Goal: Transaction & Acquisition: Purchase product/service

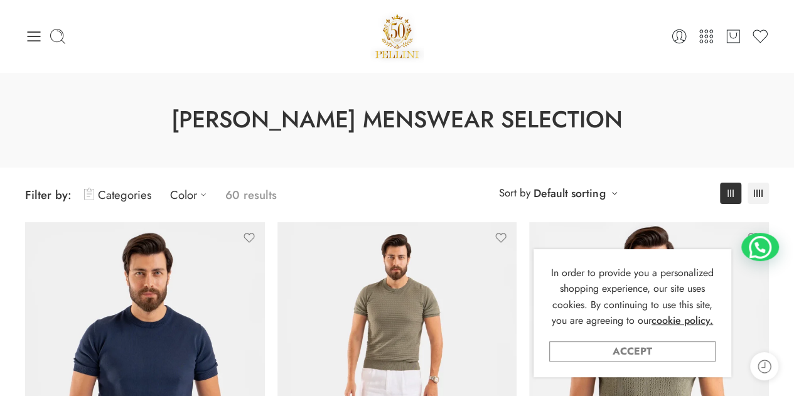
click at [585, 351] on link "Accept" at bounding box center [632, 351] width 166 height 20
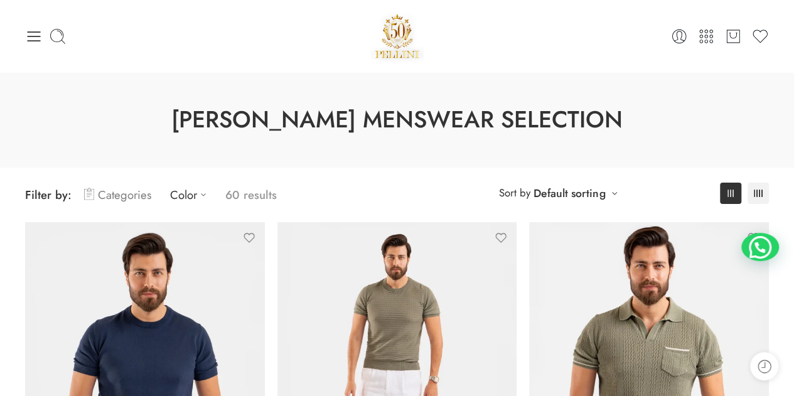
click at [109, 195] on link "Categories" at bounding box center [117, 194] width 67 height 29
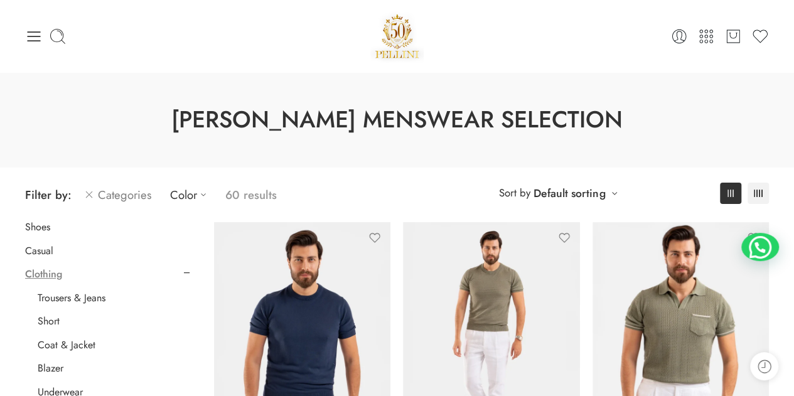
click at [109, 195] on link "Categories" at bounding box center [117, 194] width 67 height 29
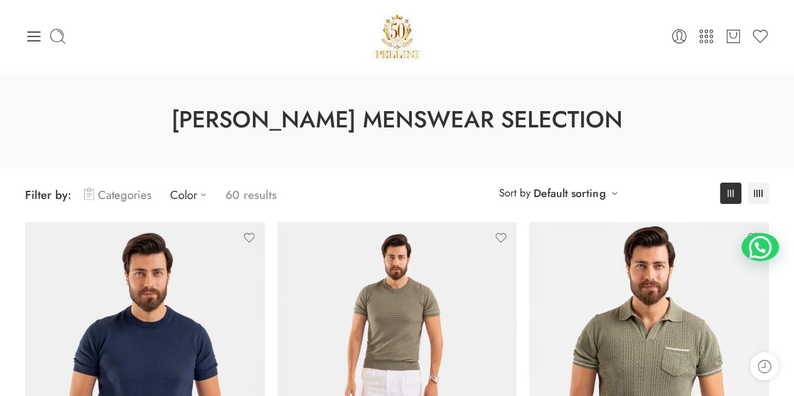
click at [109, 197] on link "Categories" at bounding box center [117, 194] width 67 height 29
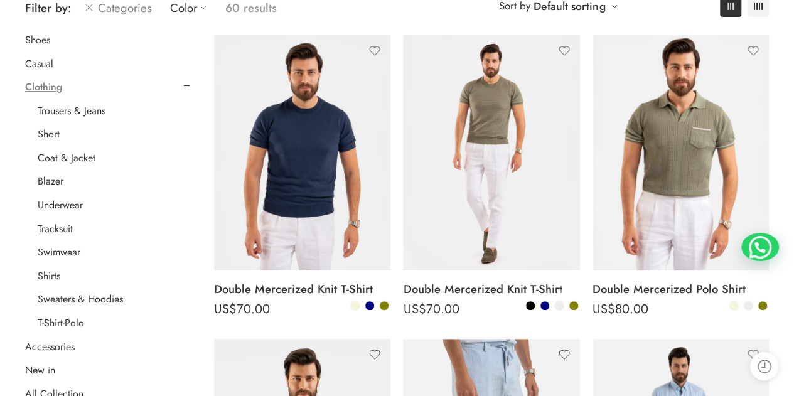
scroll to position [189, 0]
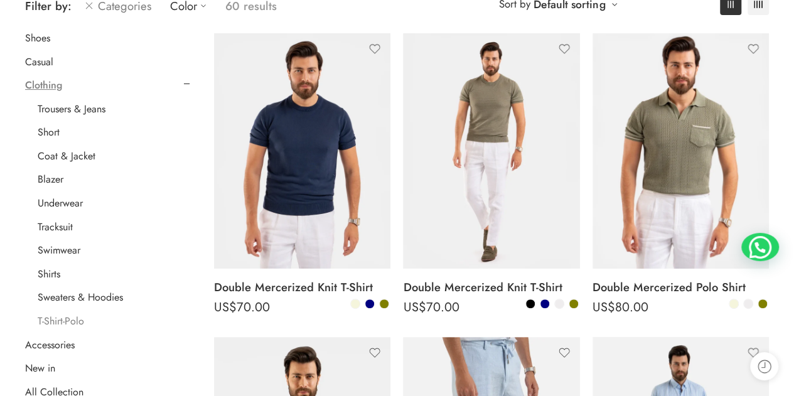
click at [53, 322] on link "T-Shirt-Polo" at bounding box center [61, 321] width 46 height 13
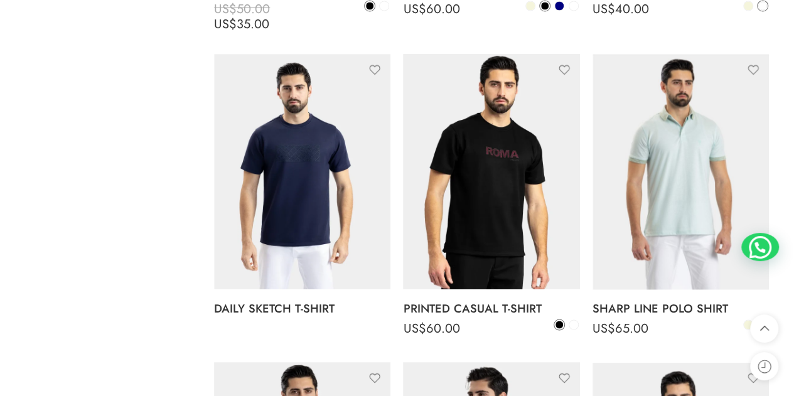
scroll to position [1129, 0]
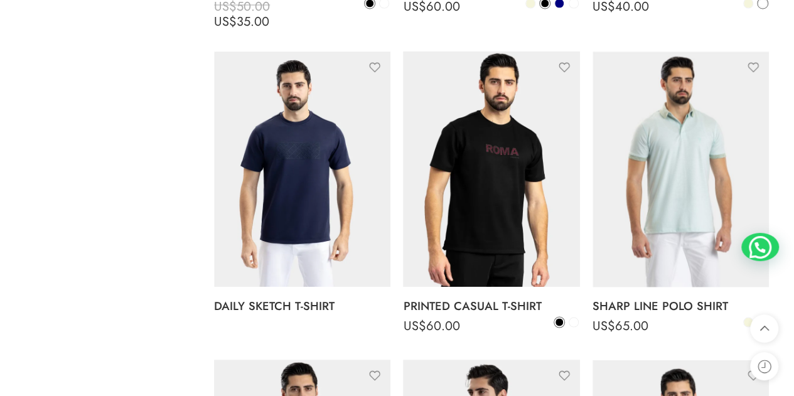
click at [301, 191] on img at bounding box center [302, 168] width 176 height 235
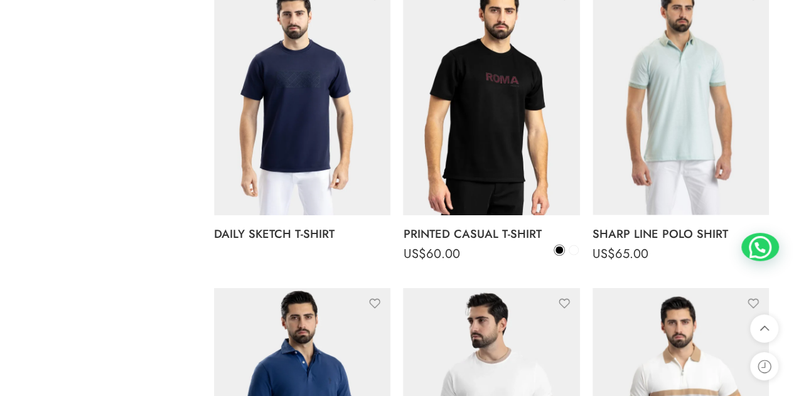
scroll to position [1247, 0]
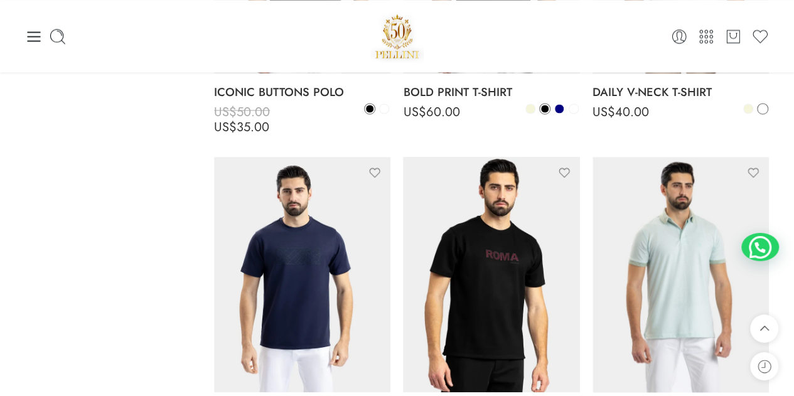
scroll to position [1024, 0]
click at [19, 41] on div "0 Cart 0 Wishlist Search here" at bounding box center [397, 36] width 756 height 72
click at [28, 36] on icon at bounding box center [34, 36] width 13 height 10
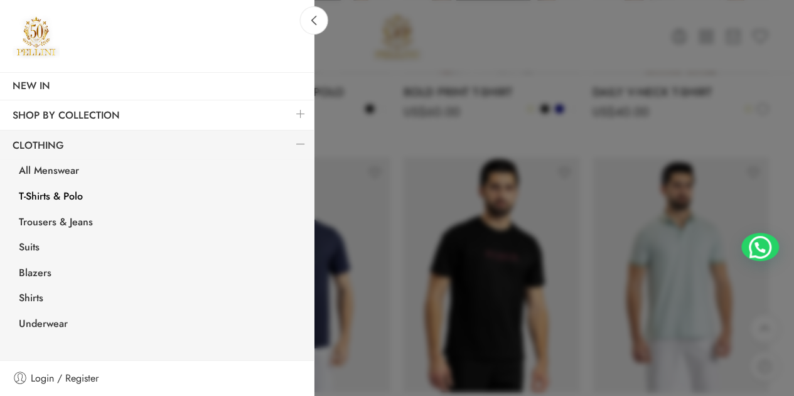
scroll to position [77, 0]
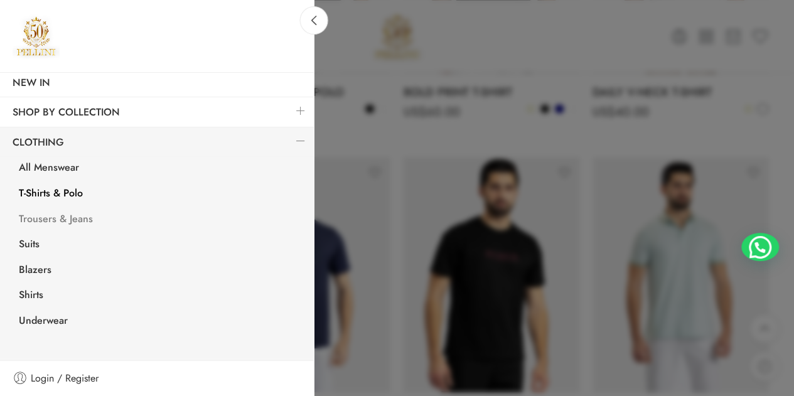
click at [77, 215] on link "Trousers & Jeans" at bounding box center [159, 221] width 307 height 26
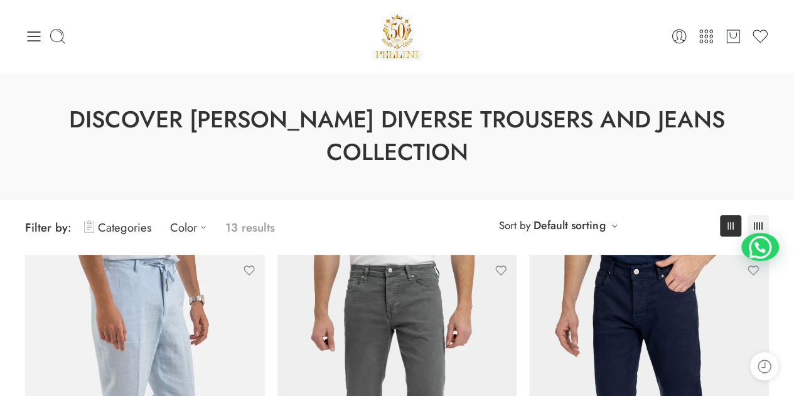
click at [34, 32] on icon at bounding box center [34, 37] width 18 height 18
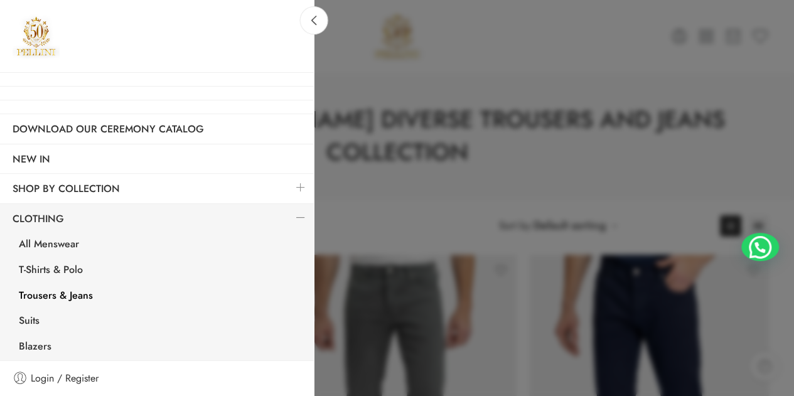
click at [344, 32] on div at bounding box center [397, 198] width 794 height 396
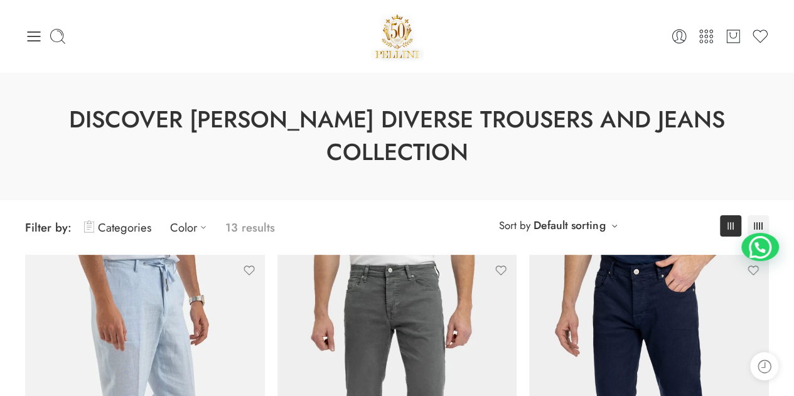
click at [344, 32] on div at bounding box center [397, 35] width 248 height 53
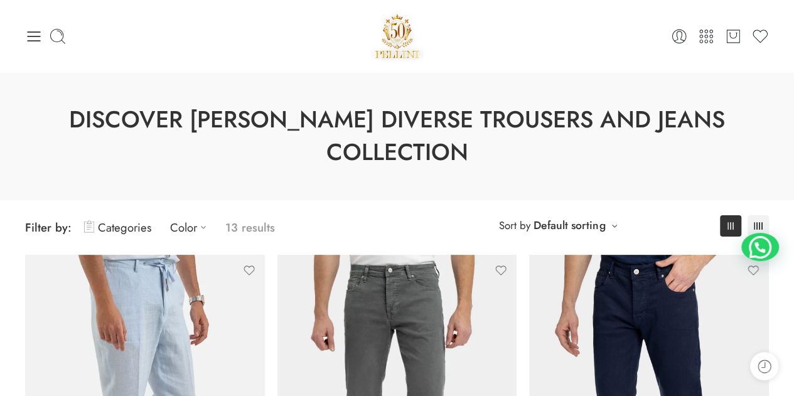
click at [344, 32] on div at bounding box center [397, 35] width 248 height 53
click at [302, 43] on div at bounding box center [397, 35] width 248 height 53
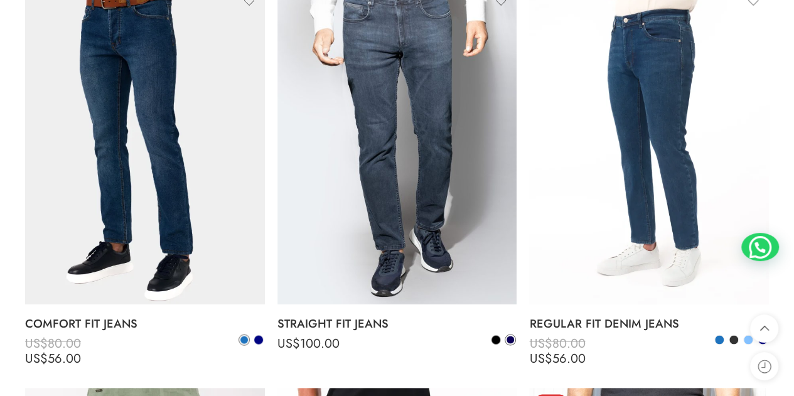
scroll to position [1049, 0]
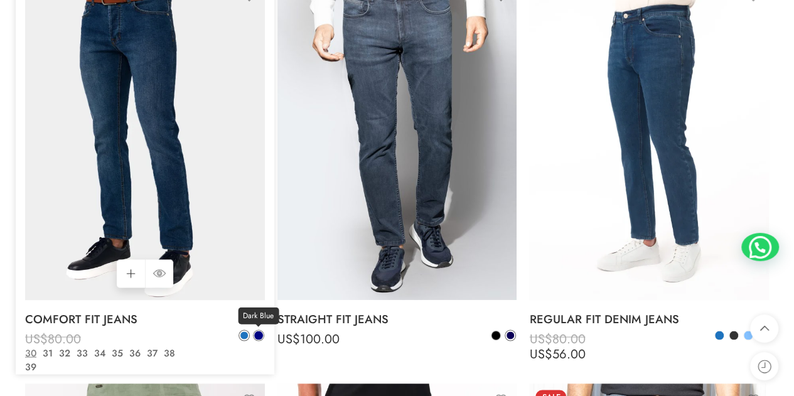
click at [260, 331] on span at bounding box center [258, 335] width 9 height 9
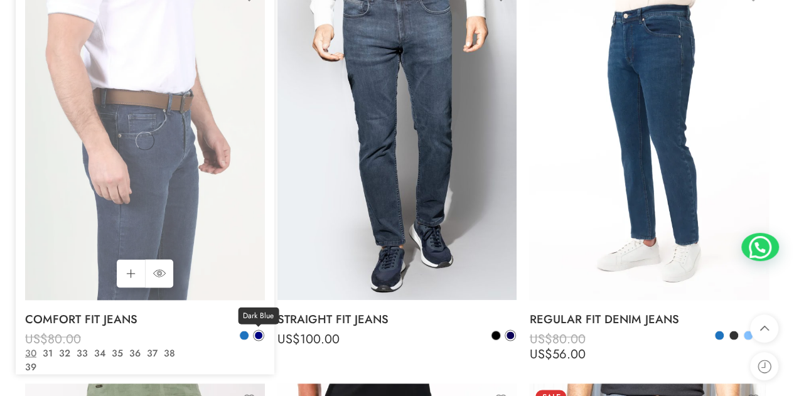
click at [260, 331] on span at bounding box center [259, 335] width 8 height 8
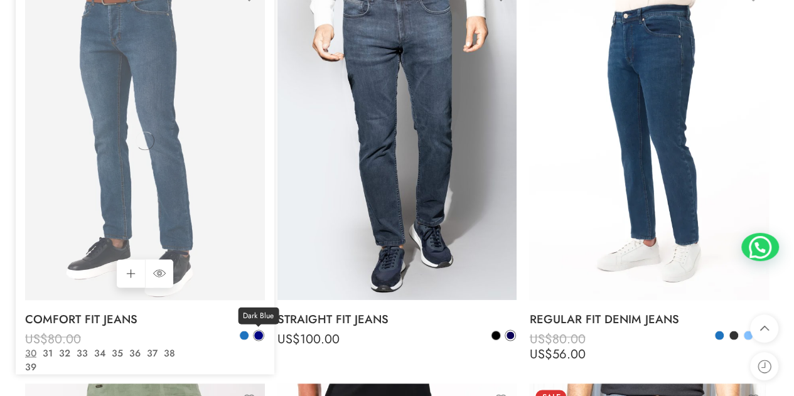
click at [260, 331] on span at bounding box center [258, 335] width 9 height 9
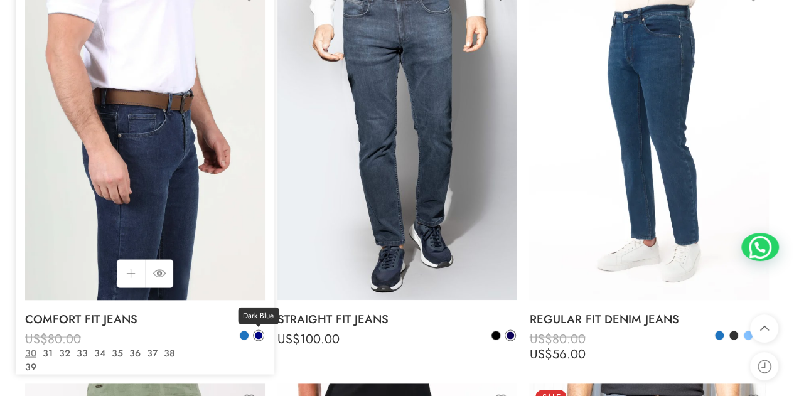
click at [260, 331] on span at bounding box center [259, 335] width 8 height 8
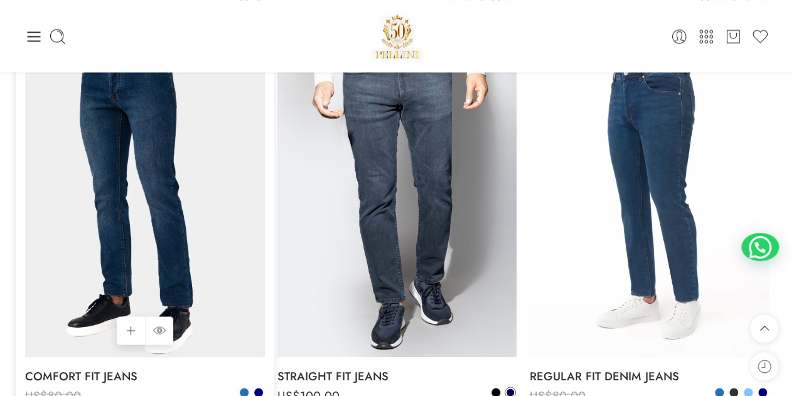
scroll to position [991, 0]
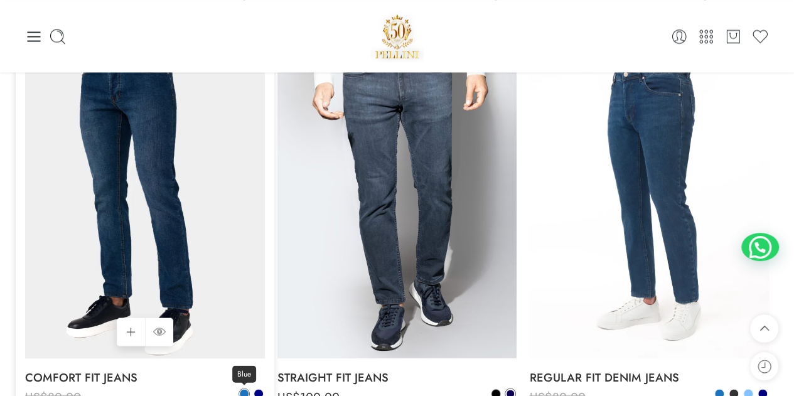
click at [240, 389] on span at bounding box center [244, 393] width 9 height 9
click at [240, 390] on span at bounding box center [244, 394] width 8 height 8
click at [258, 389] on span at bounding box center [258, 393] width 9 height 9
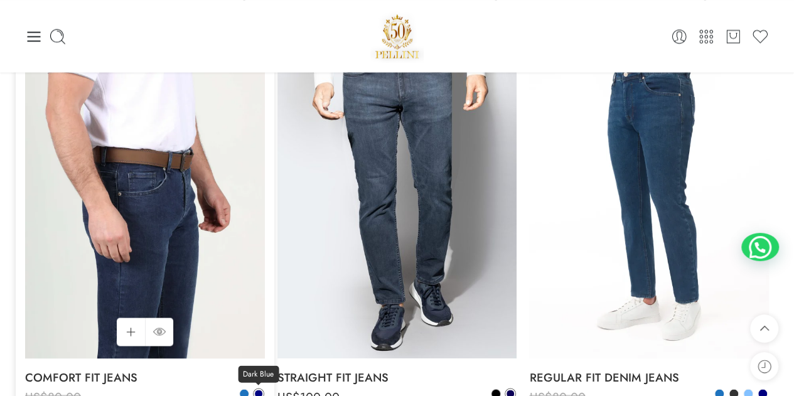
click at [258, 390] on span at bounding box center [259, 394] width 8 height 8
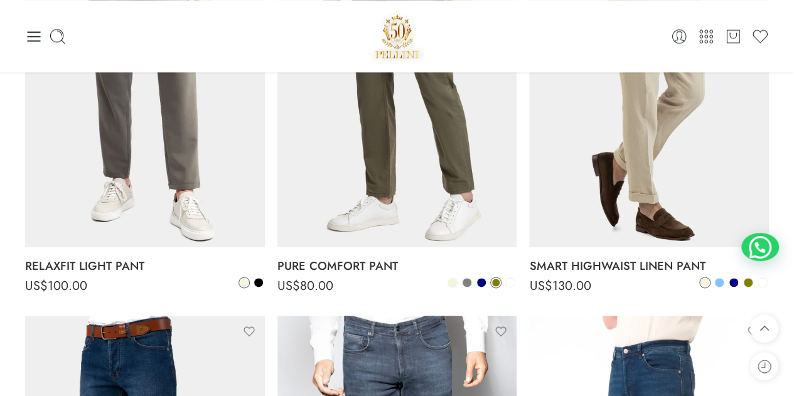
scroll to position [716, 0]
